Goal: Transaction & Acquisition: Book appointment/travel/reservation

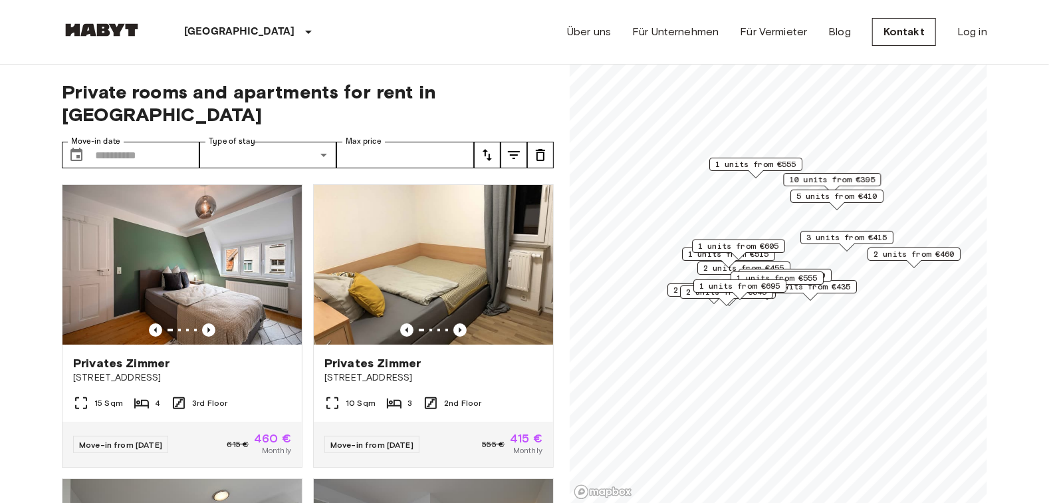
click at [508, 147] on icon "tune" at bounding box center [514, 155] width 16 height 16
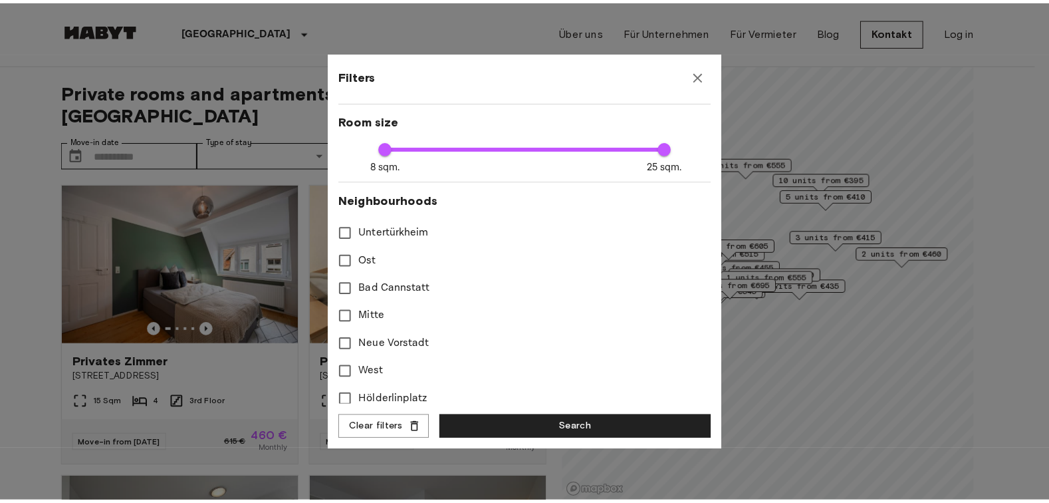
scroll to position [306, 0]
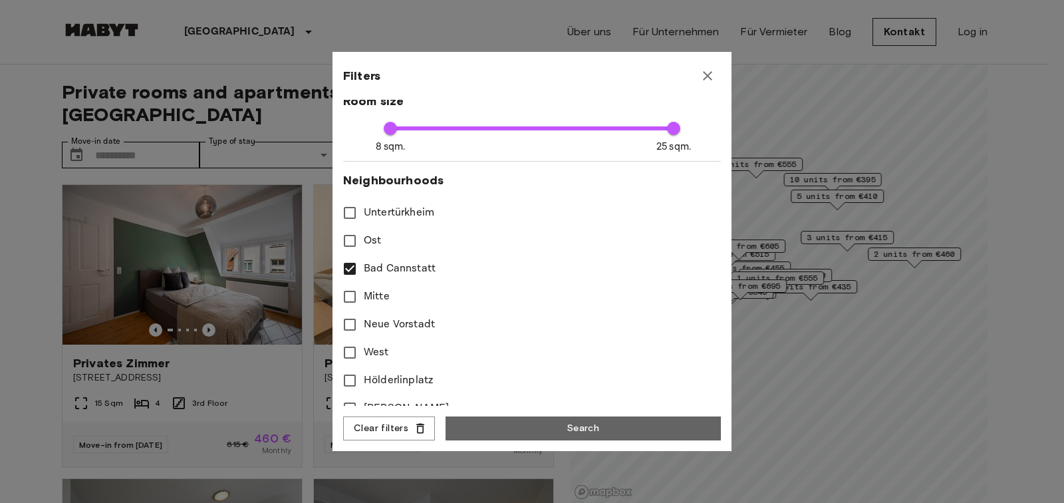
click at [558, 434] on button "Search" at bounding box center [582, 428] width 275 height 25
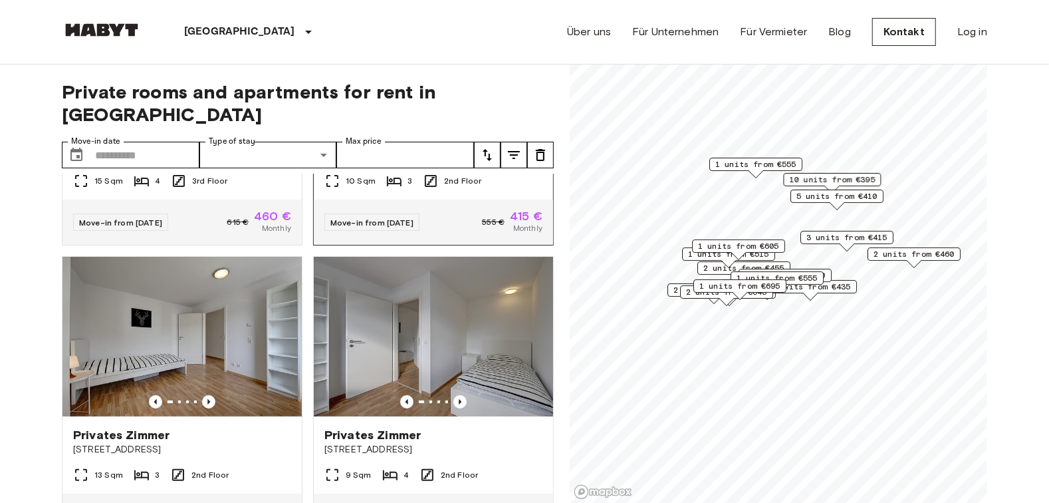
scroll to position [306, 0]
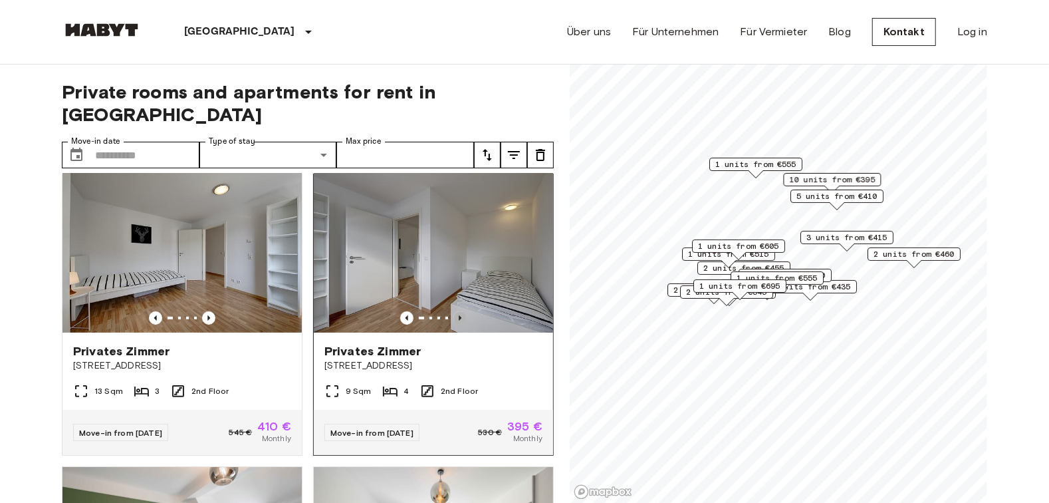
click at [459, 315] on icon "Previous image" at bounding box center [460, 317] width 3 height 5
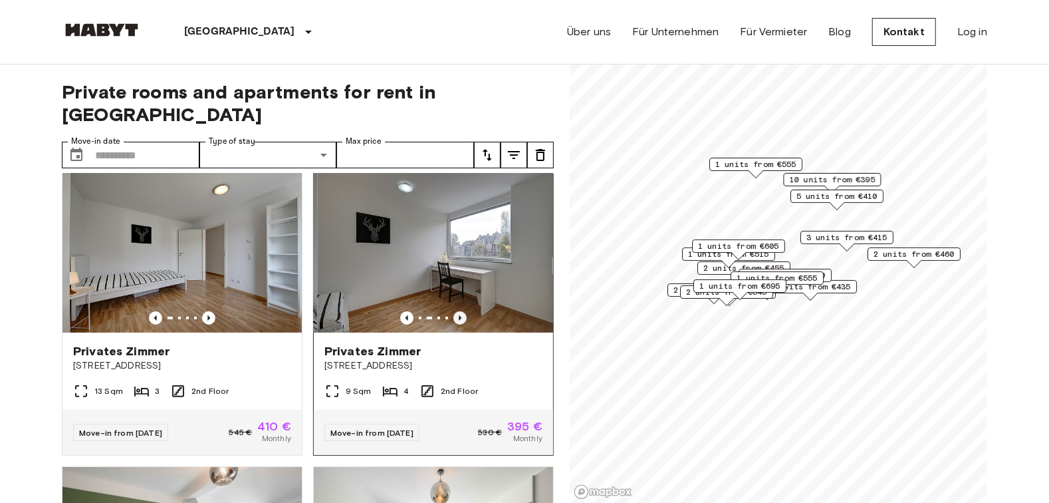
click at [453, 311] on icon "Previous image" at bounding box center [459, 317] width 13 height 13
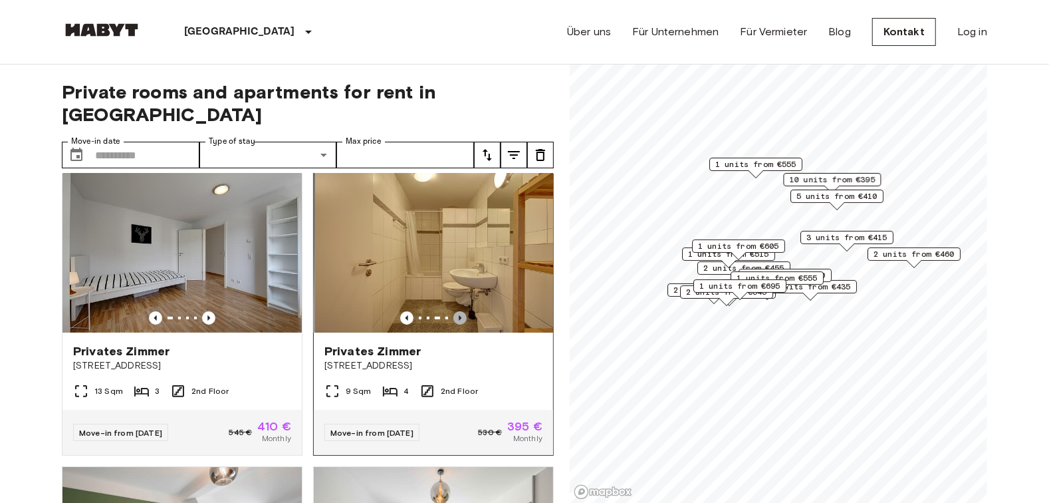
click at [453, 311] on icon "Previous image" at bounding box center [459, 317] width 13 height 13
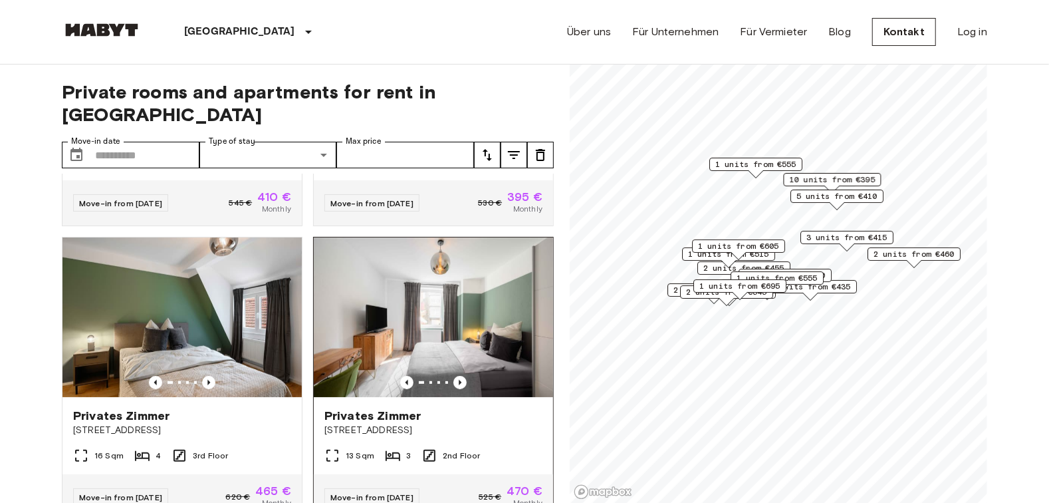
scroll to position [612, 0]
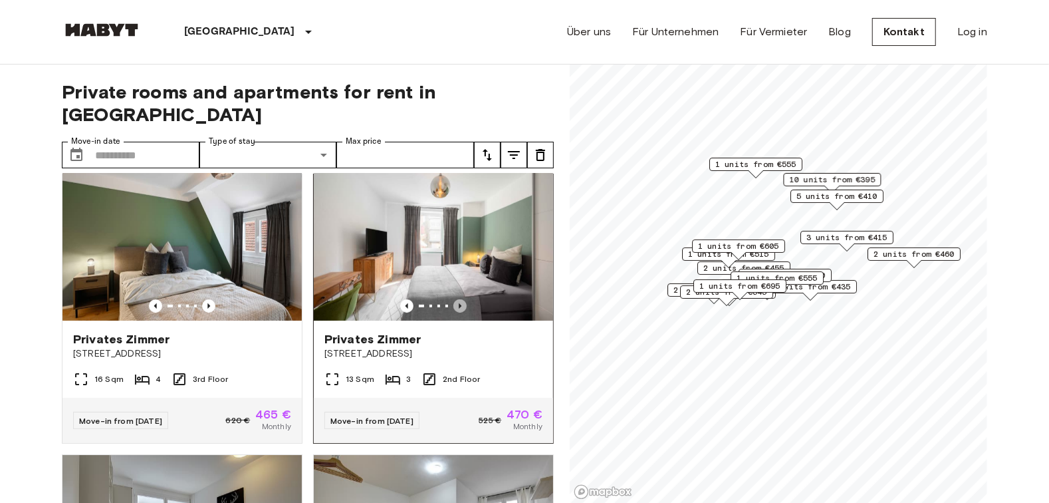
click at [453, 299] on icon "Previous image" at bounding box center [459, 305] width 13 height 13
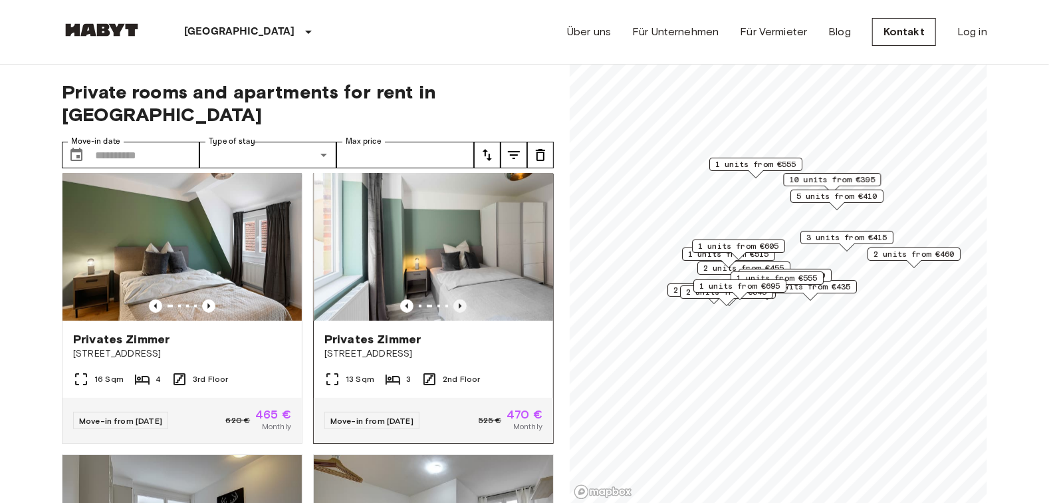
click at [453, 299] on icon "Previous image" at bounding box center [459, 305] width 13 height 13
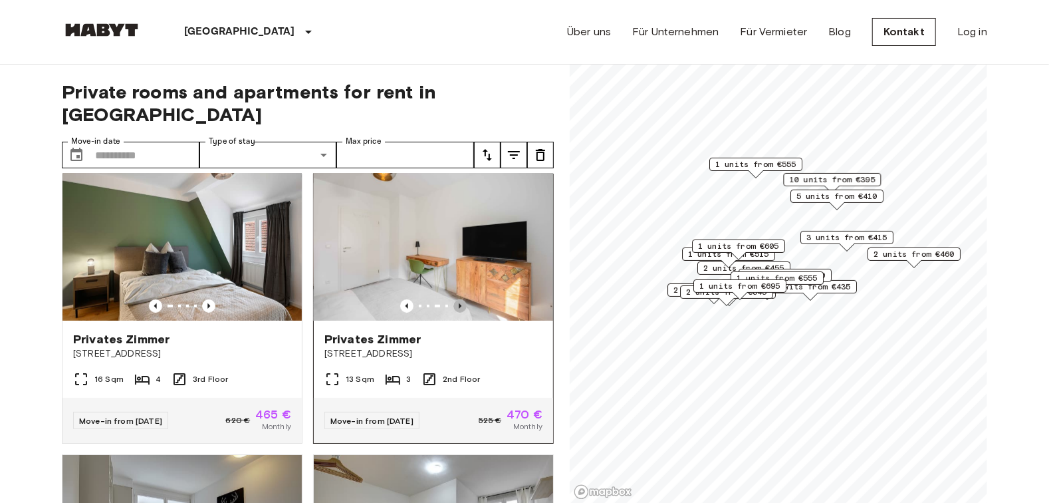
click at [453, 299] on icon "Previous image" at bounding box center [459, 305] width 13 height 13
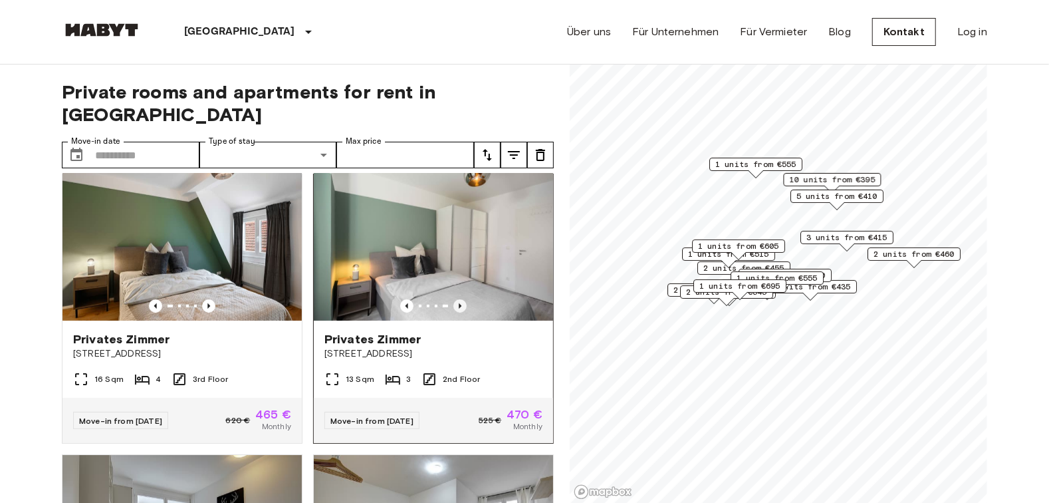
click at [453, 299] on icon "Previous image" at bounding box center [459, 305] width 13 height 13
